Goal: Find specific page/section

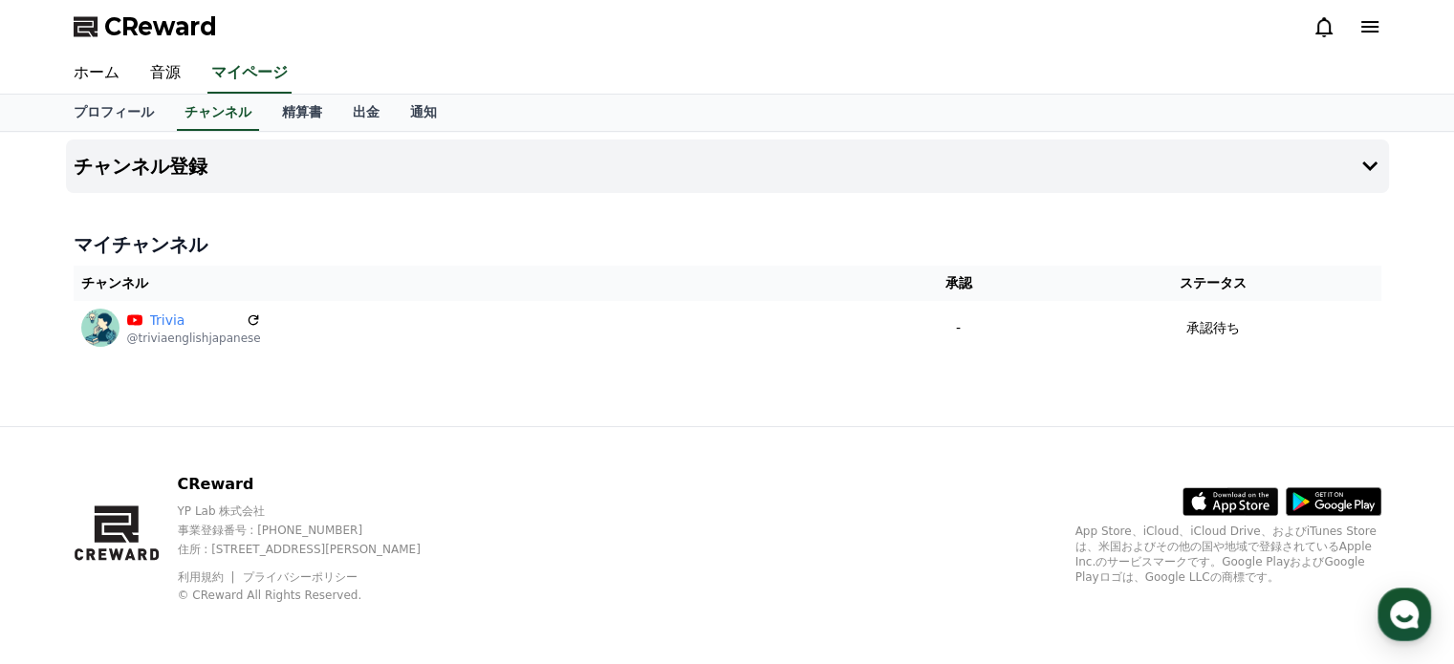
click at [754, 28] on div "CReward" at bounding box center [727, 27] width 1338 height 54
